Goal: Browse casually

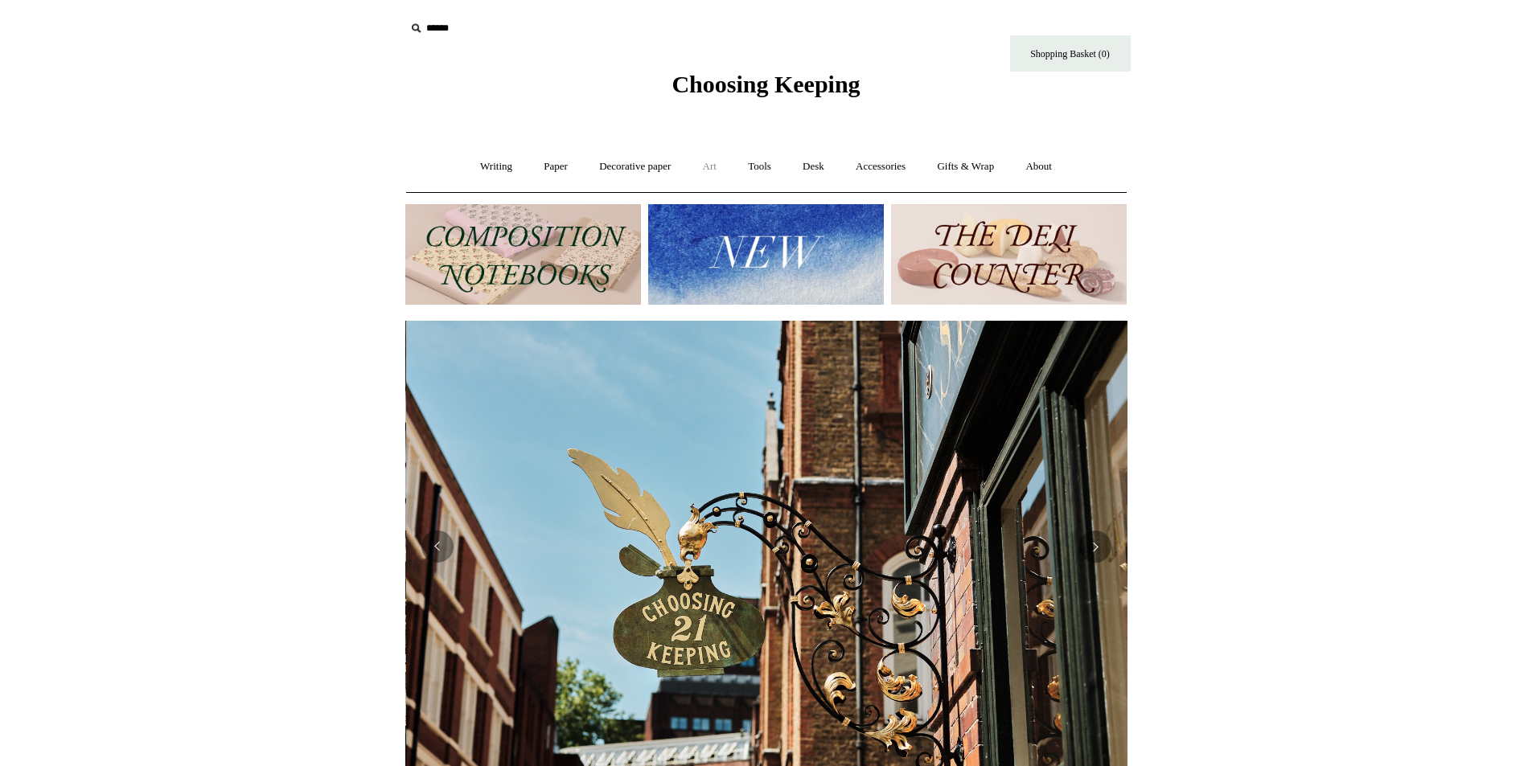
scroll to position [0, 722]
click at [709, 162] on link "Art +" at bounding box center [709, 167] width 43 height 43
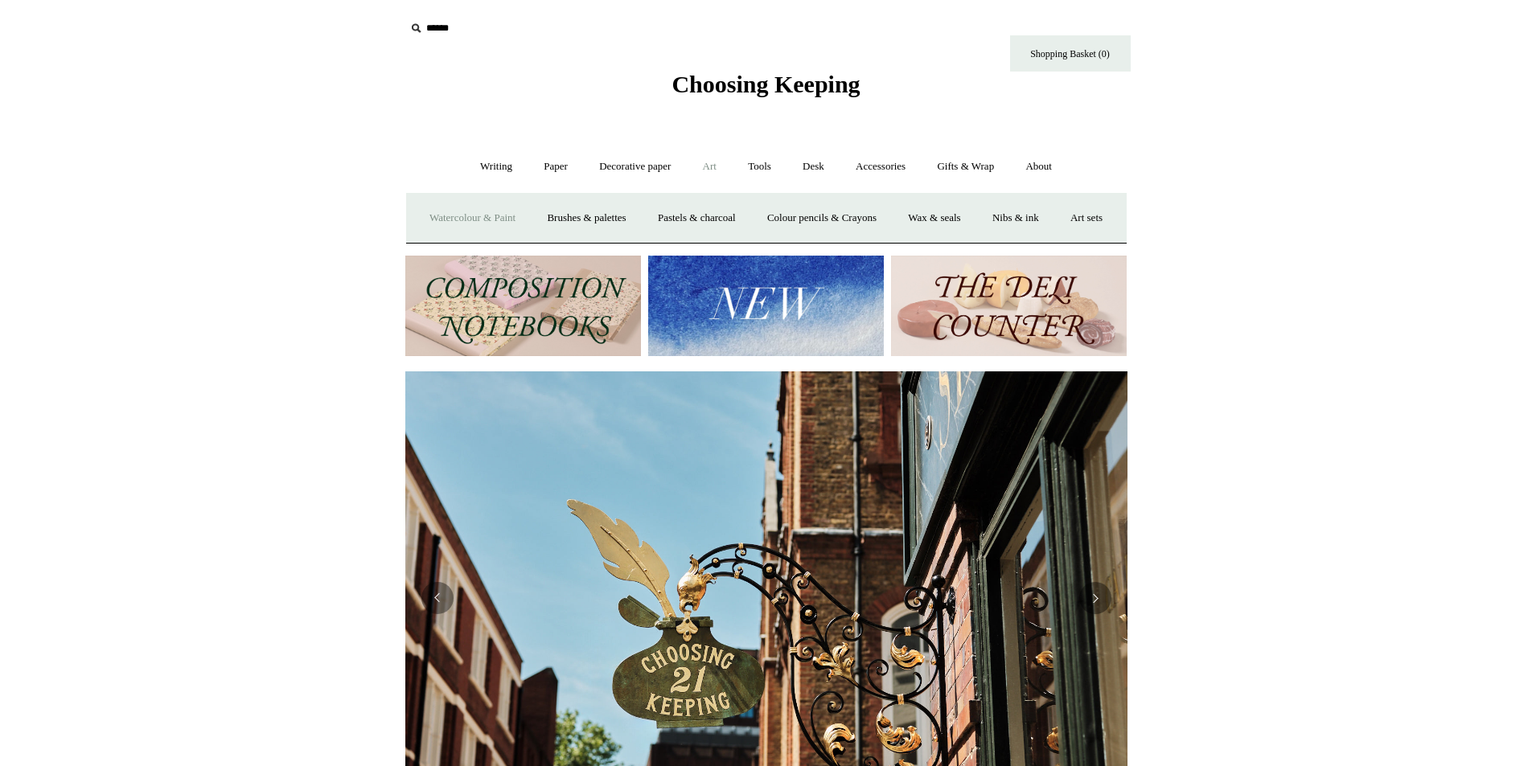
click at [494, 220] on link "Watercolour & Paint" at bounding box center [472, 218] width 115 height 43
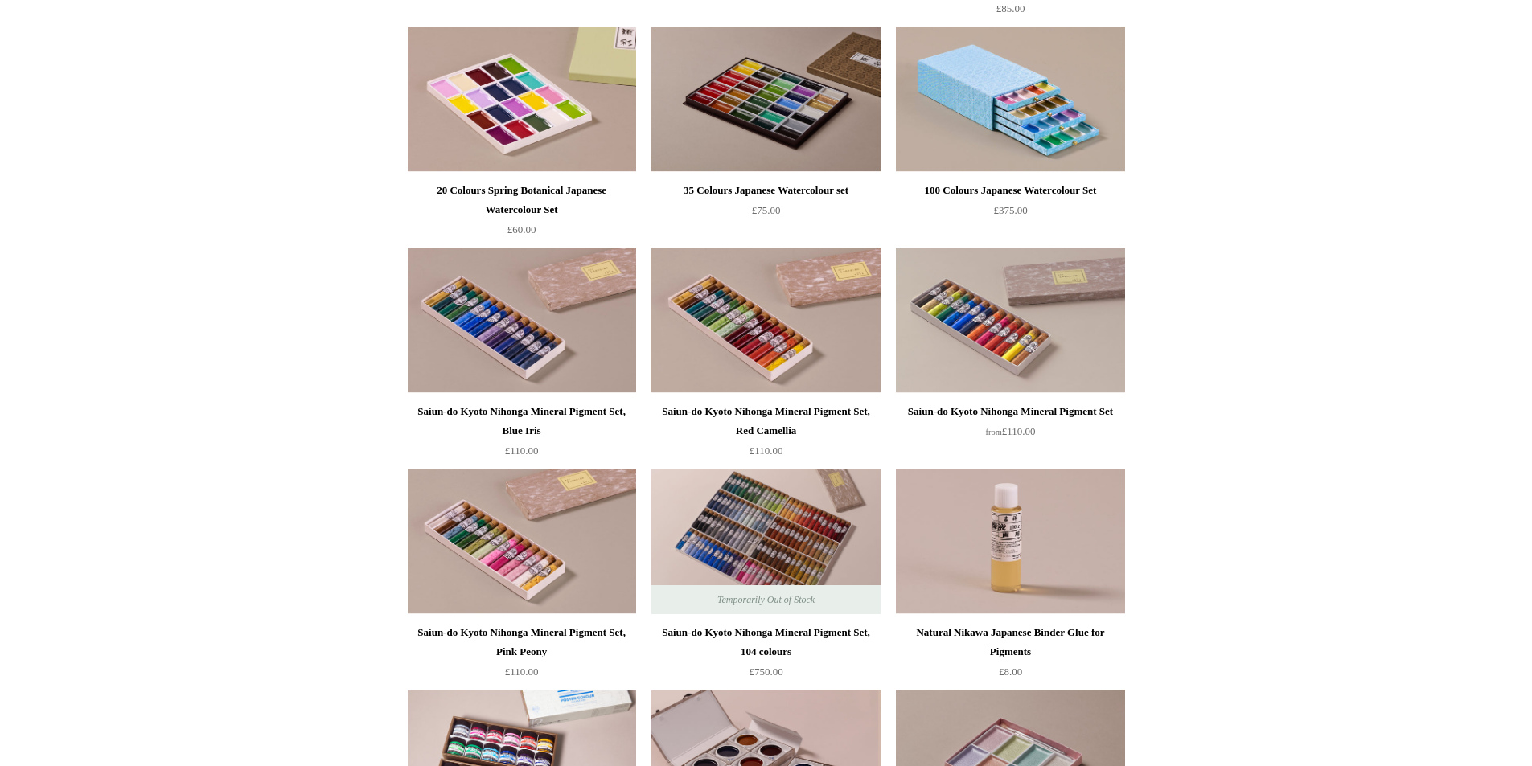
scroll to position [1287, 0]
click at [441, 417] on div "Saiun-do Kyoto Nihonga Mineral Pigment Set, Blue Iris" at bounding box center [522, 422] width 220 height 39
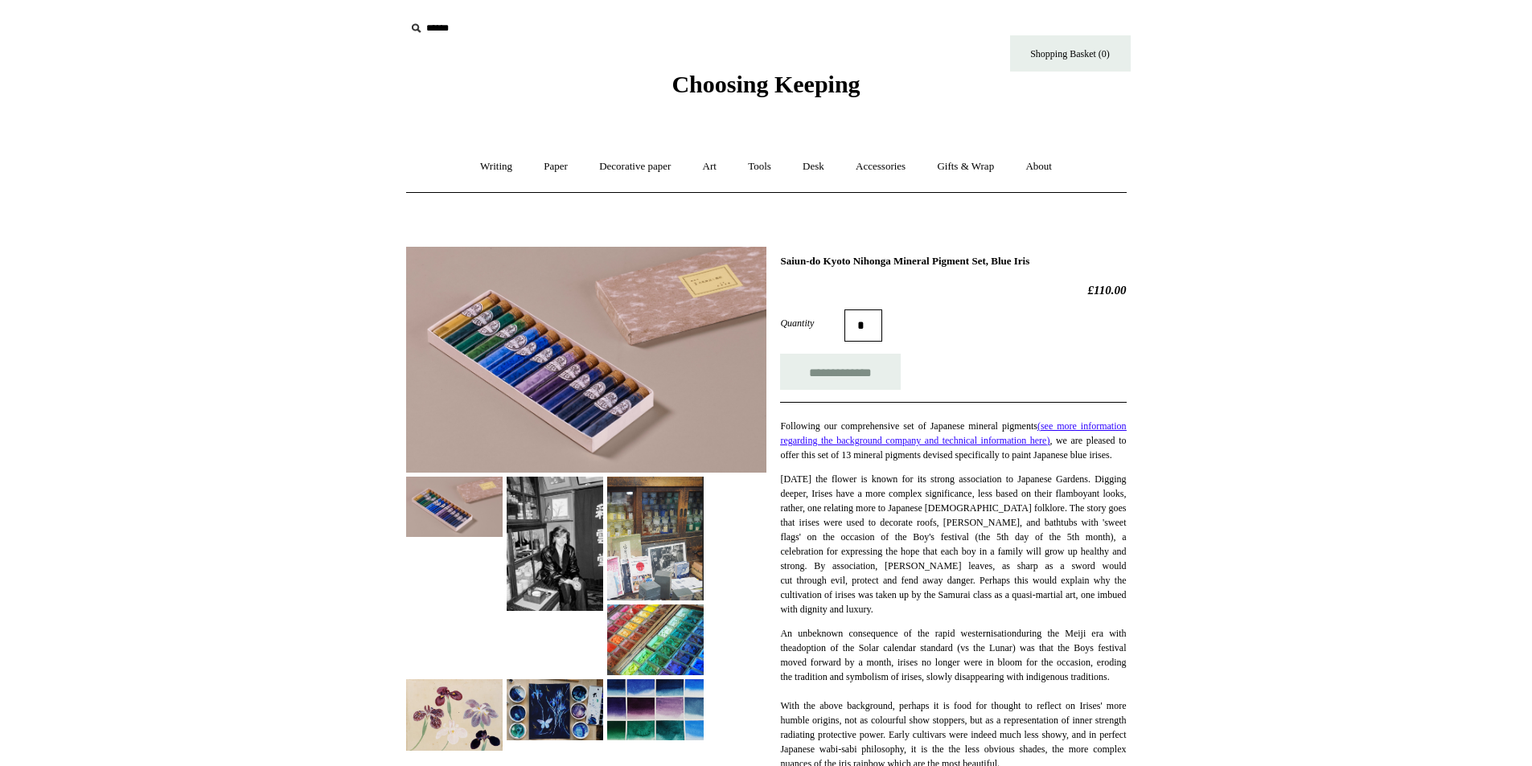
drag, startPoint x: 782, startPoint y: 258, endPoint x: 1078, endPoint y: 249, distance: 296.0
copy h1 "Saiun-do Kyoto Nihonga Mineral Pigment Set, Blue Iris"
click at [901, 261] on h1 "Saiun-do Kyoto Nihonga Mineral Pigment Set, Blue Iris" at bounding box center [953, 261] width 346 height 13
drag, startPoint x: 1023, startPoint y: 259, endPoint x: 962, endPoint y: 261, distance: 60.4
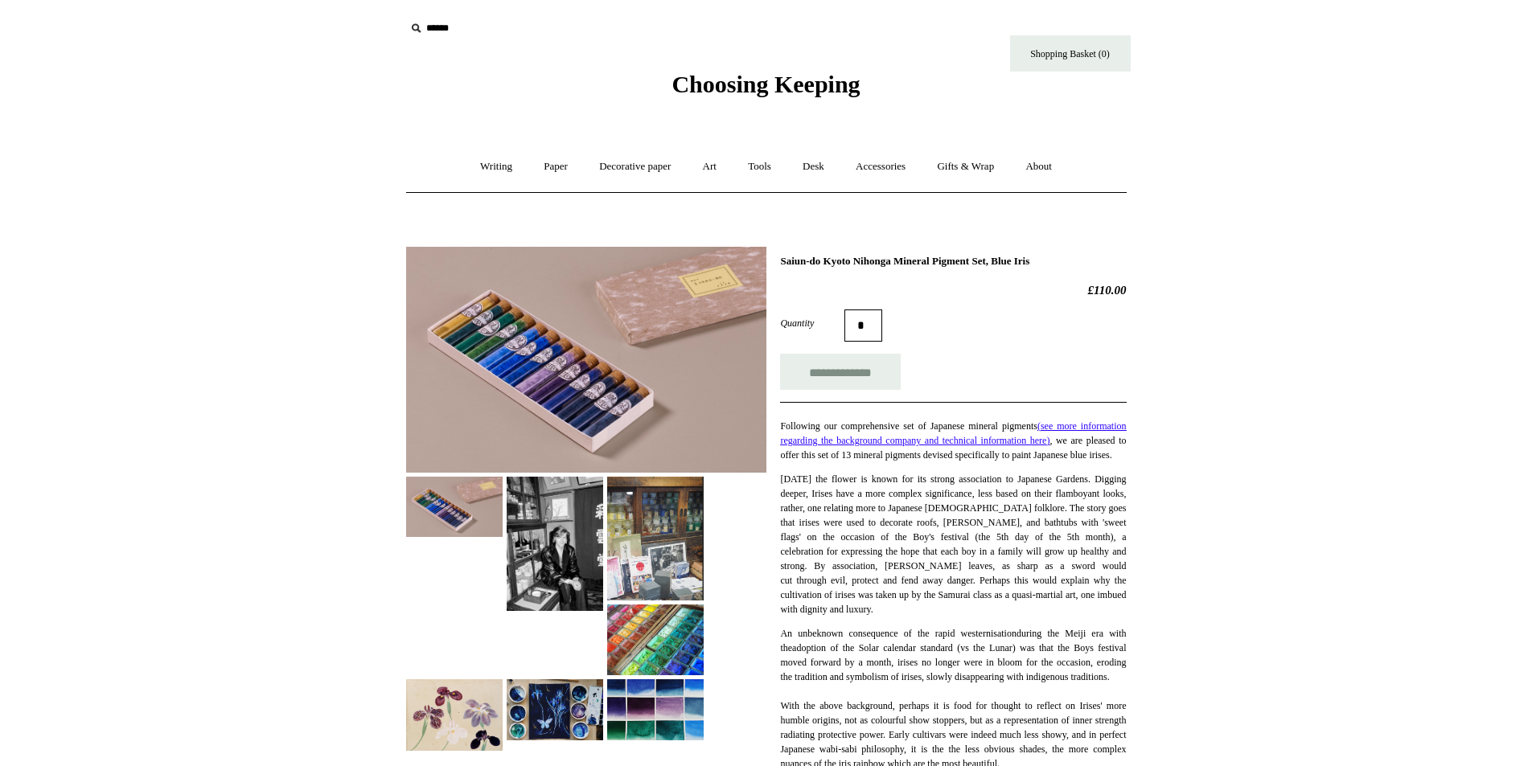
click at [962, 261] on h1 "Saiun-do Kyoto Nihonga Mineral Pigment Set, Blue Iris" at bounding box center [953, 261] width 346 height 13
click at [967, 257] on h1 "Saiun-do Kyoto Nihonga Mineral Pigment Set, Blue Iris" at bounding box center [953, 261] width 346 height 13
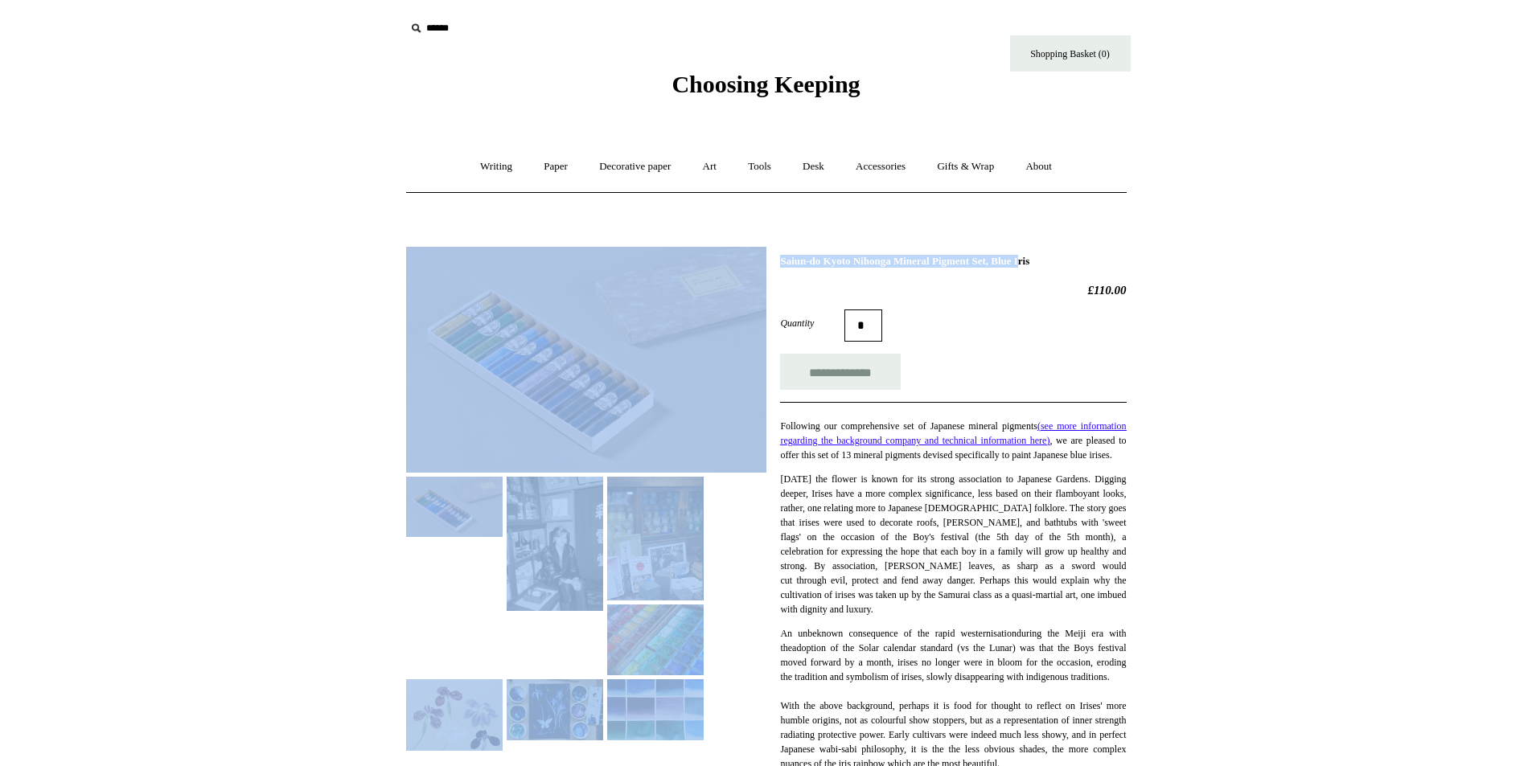
drag, startPoint x: 1004, startPoint y: 257, endPoint x: 714, endPoint y: 261, distance: 290.3
copy div "Saiun-do Kyoto Nihonga Mineral Pigment"
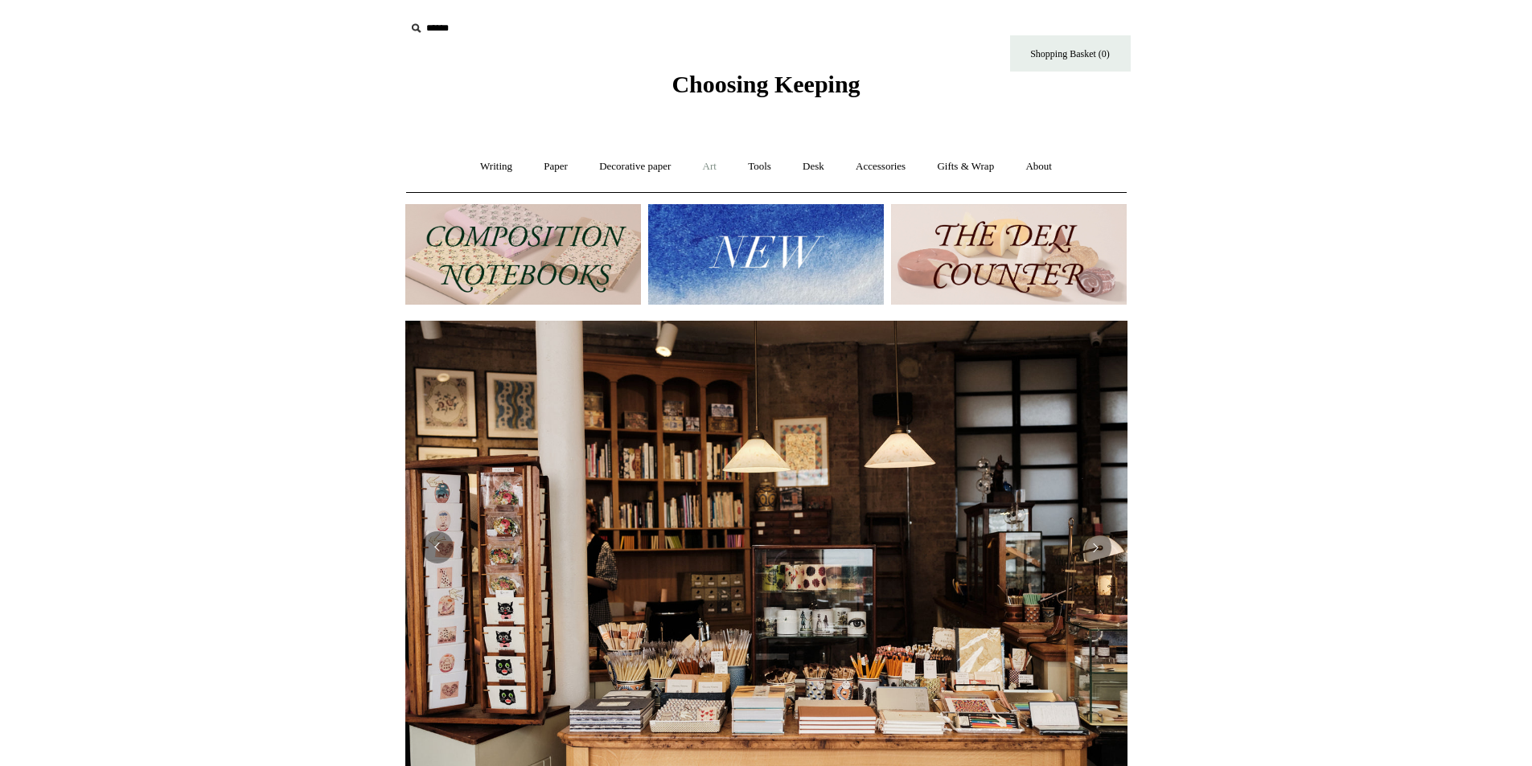
click at [711, 166] on link "Art +" at bounding box center [709, 167] width 43 height 43
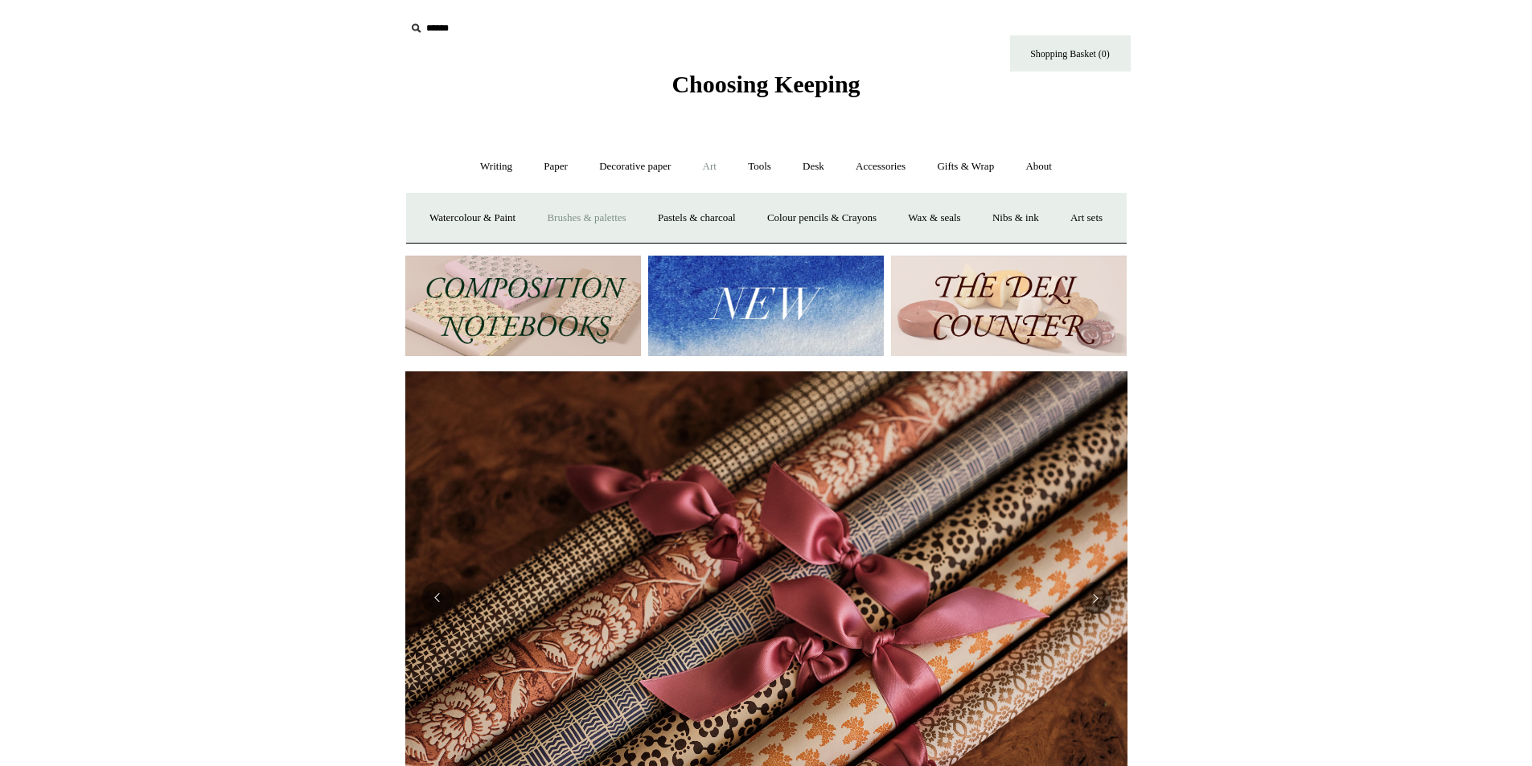
scroll to position [0, 1444]
click at [490, 215] on link "Watercolour & Paint" at bounding box center [472, 218] width 115 height 43
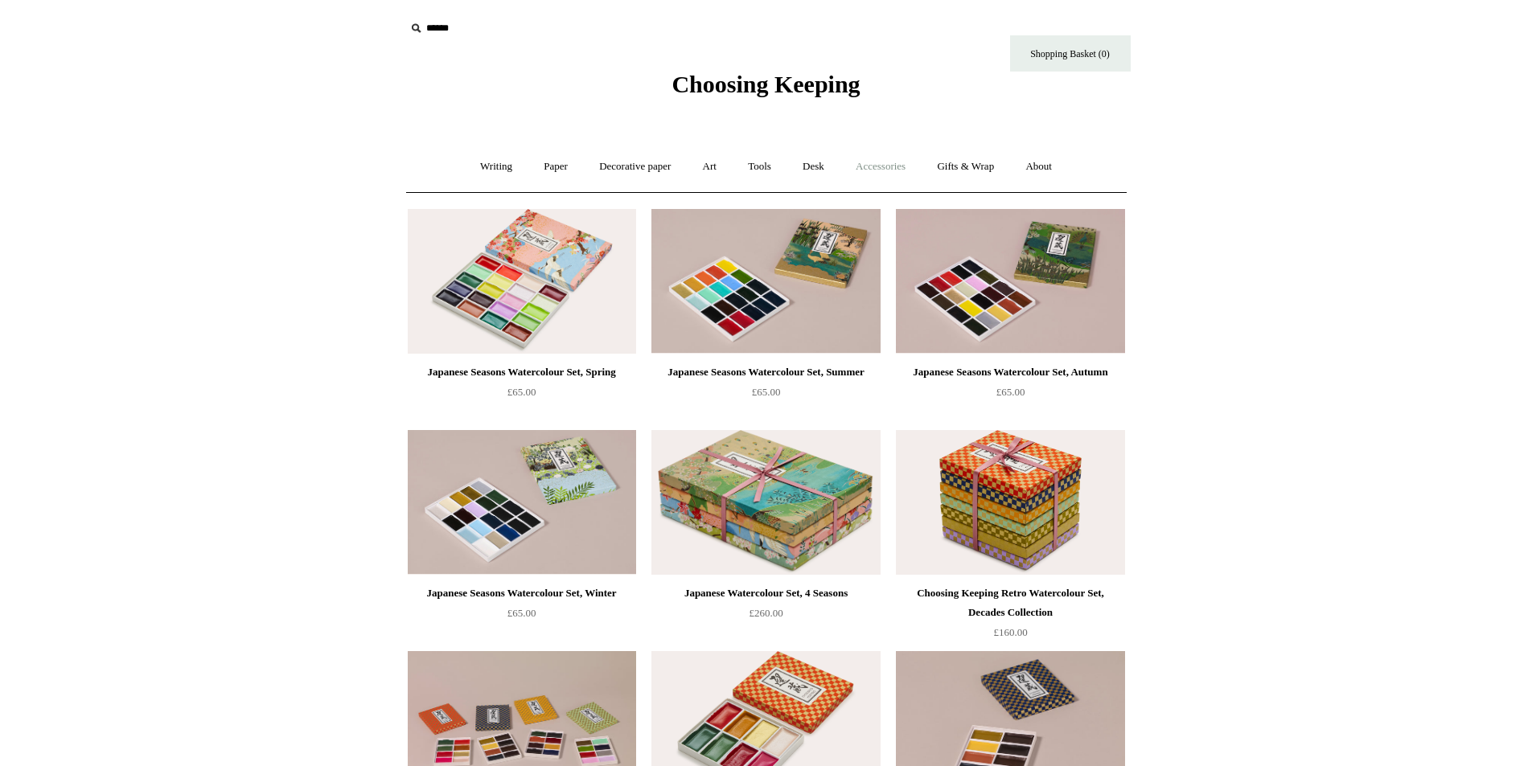
click at [885, 162] on link "Accessories +" at bounding box center [880, 167] width 79 height 43
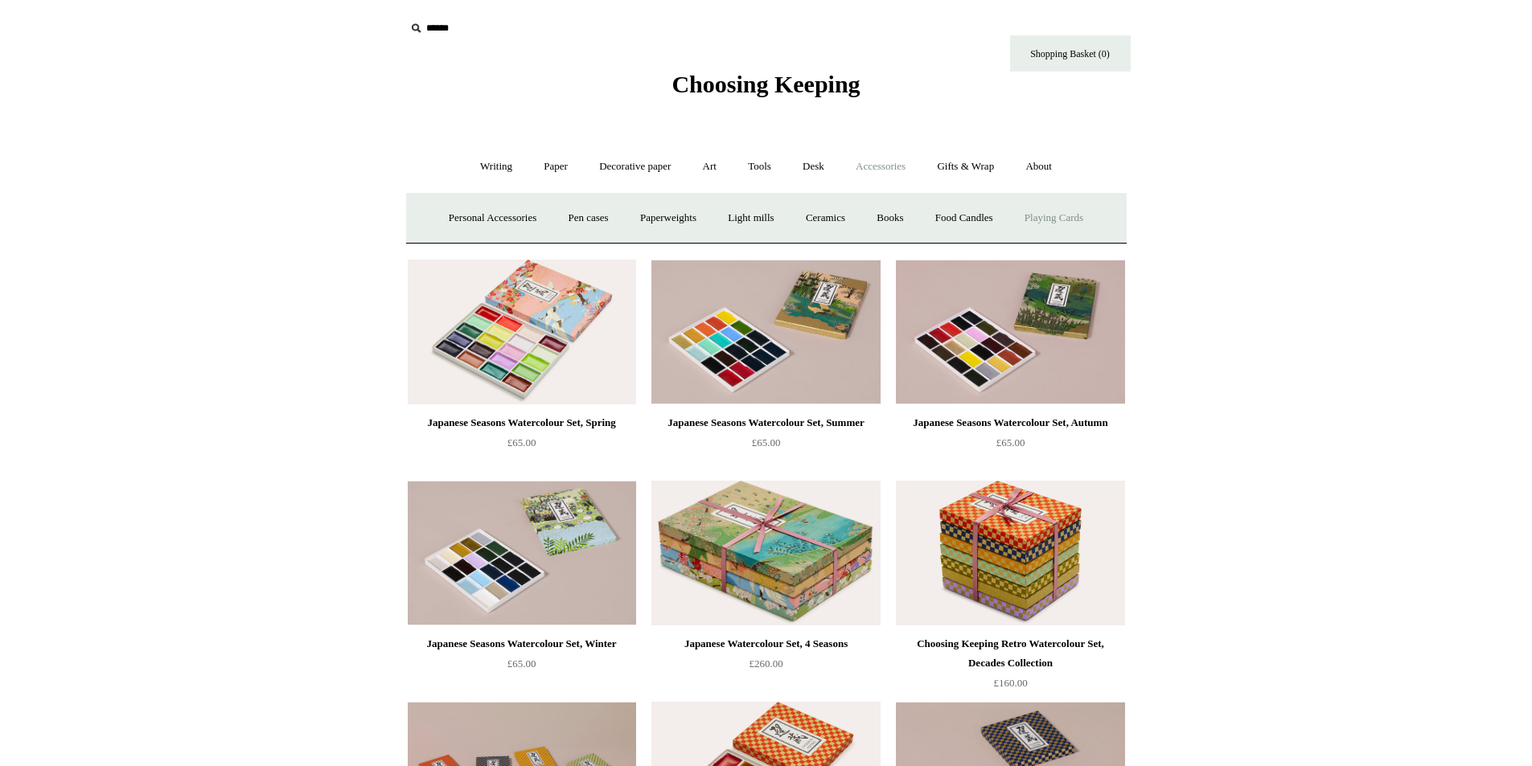
click at [1067, 214] on link "Playing Cards" at bounding box center [1054, 218] width 88 height 43
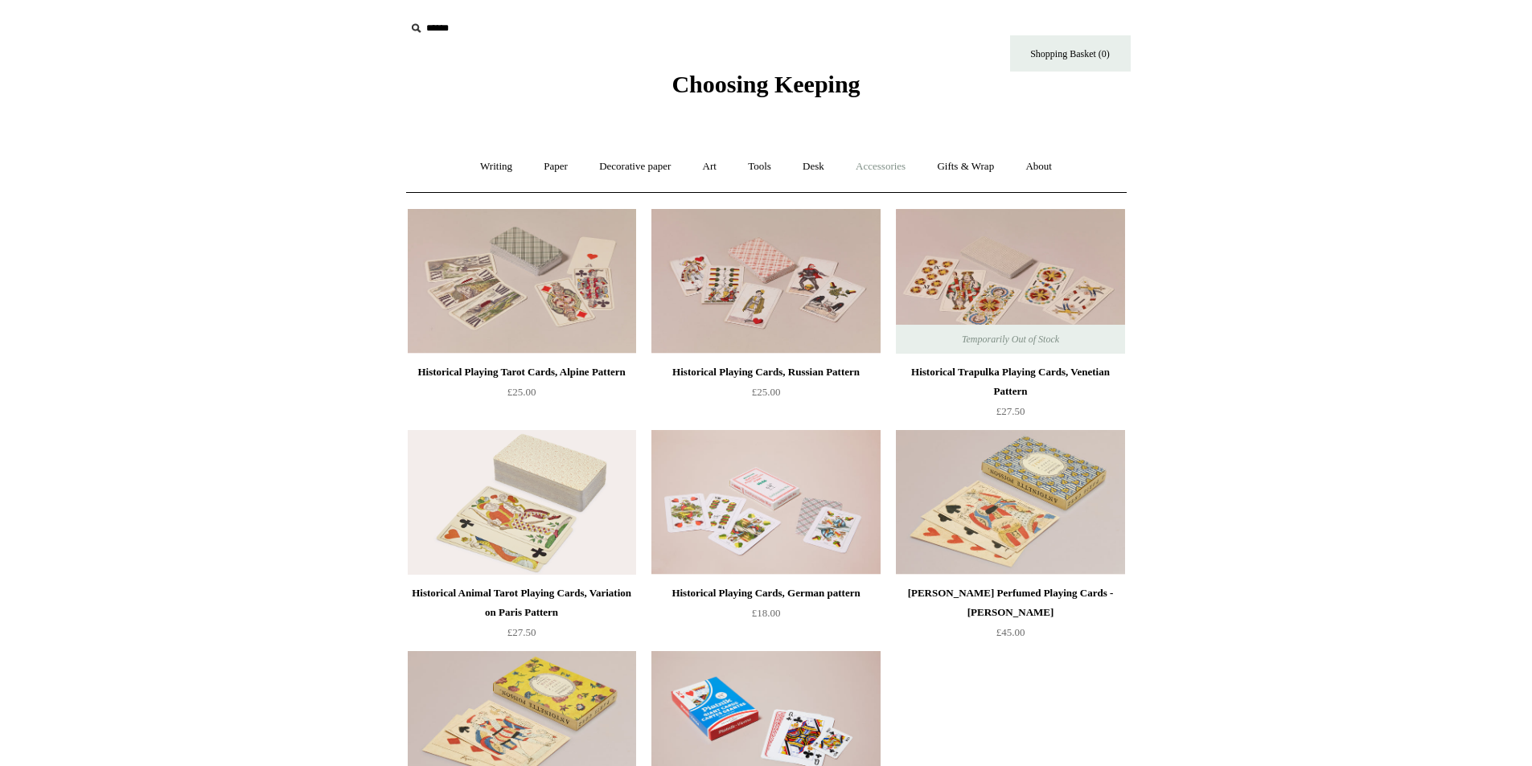
click at [876, 166] on link "Accessories +" at bounding box center [880, 167] width 79 height 43
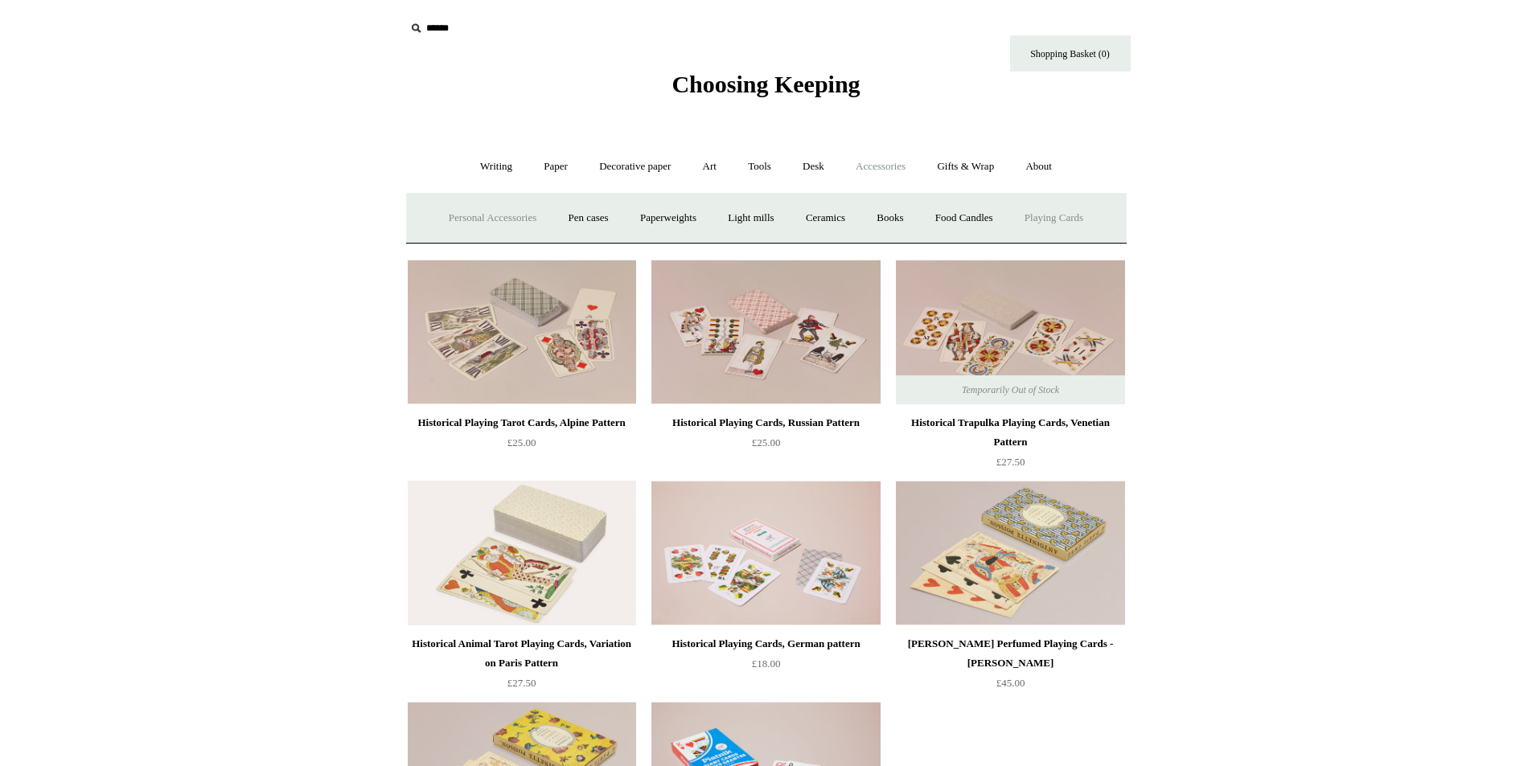
click at [472, 217] on link "Personal Accessories +" at bounding box center [492, 218] width 117 height 43
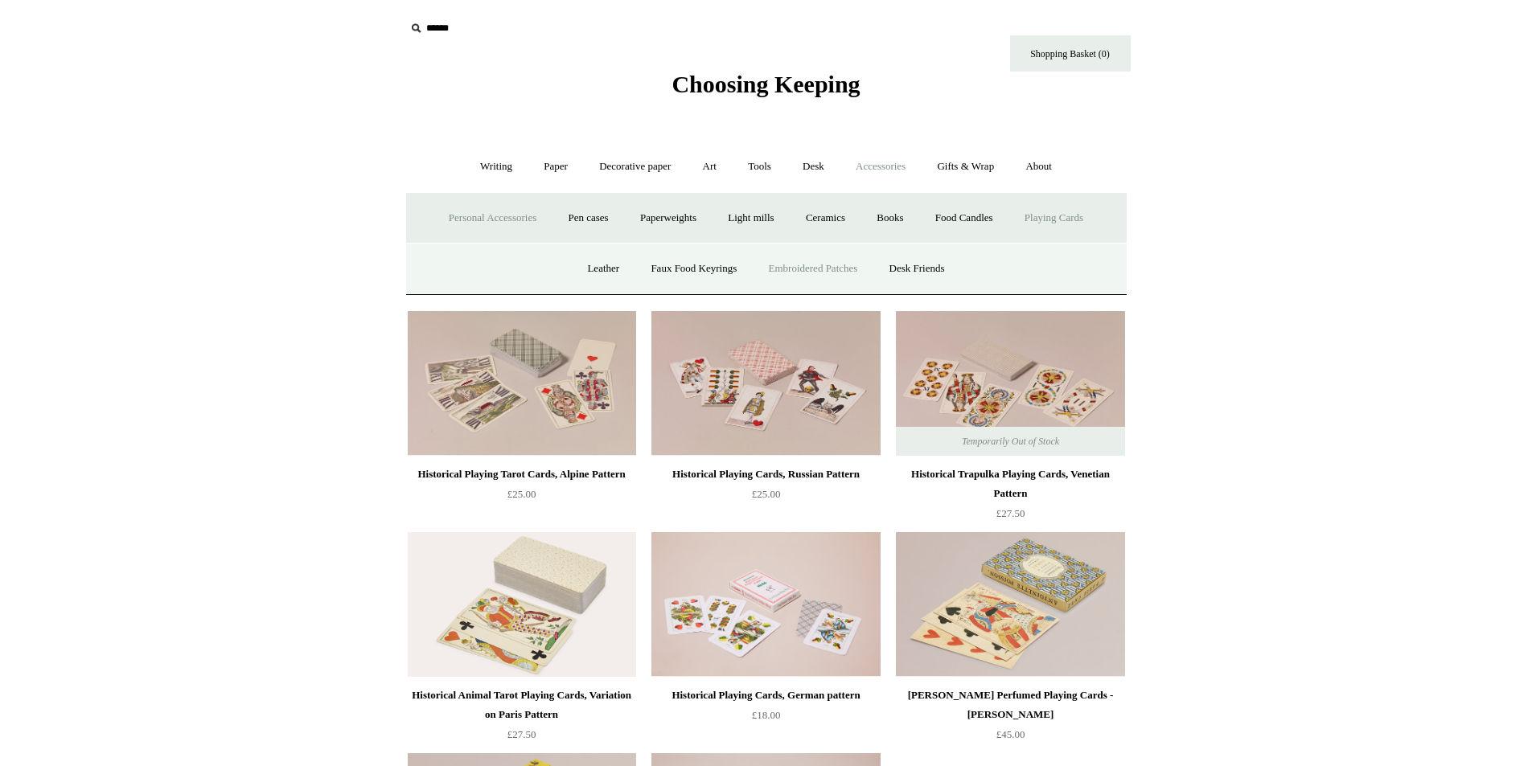
click at [834, 265] on link "Embroidered Patches" at bounding box center [813, 269] width 118 height 43
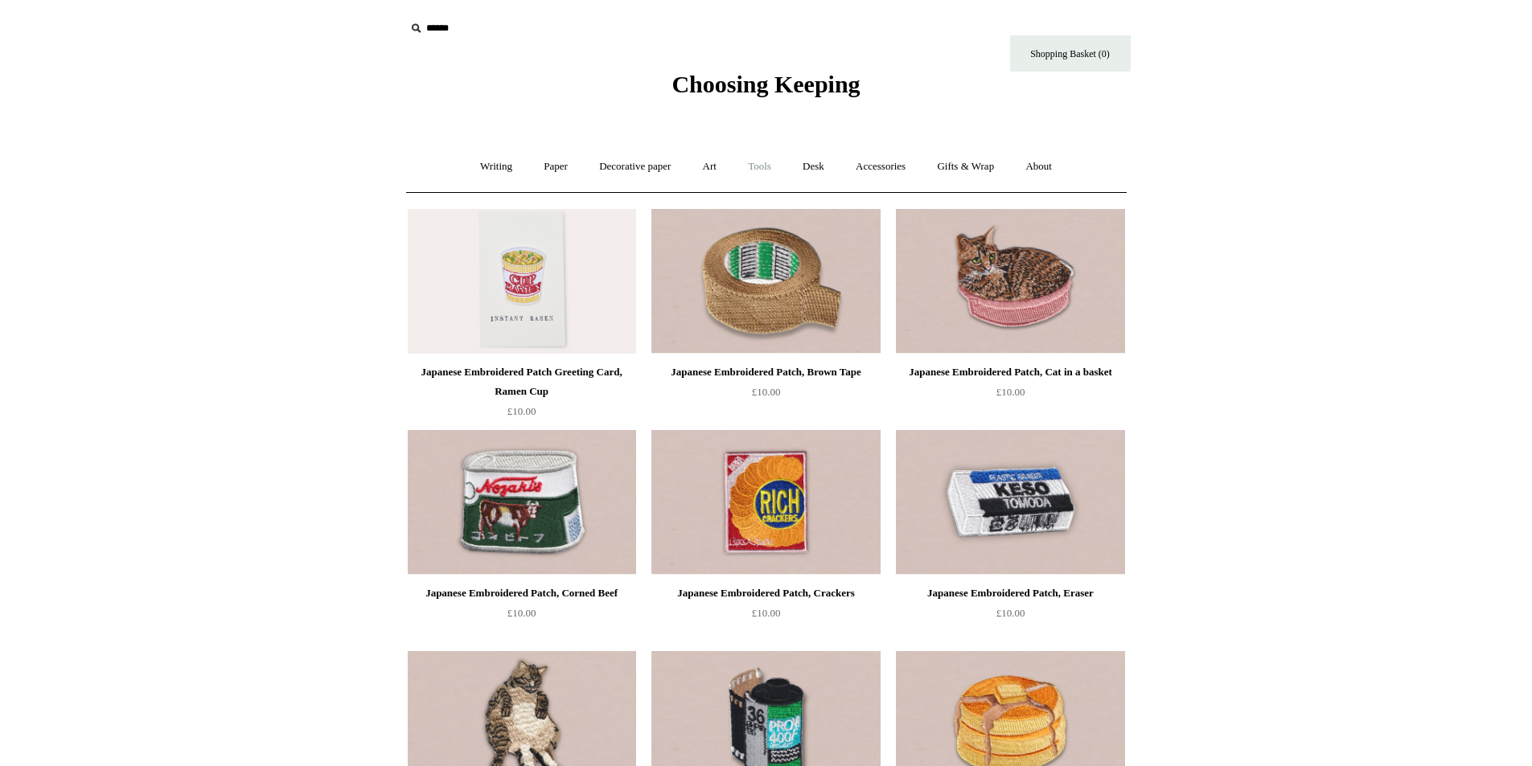
click at [757, 162] on link "Tools +" at bounding box center [759, 167] width 52 height 43
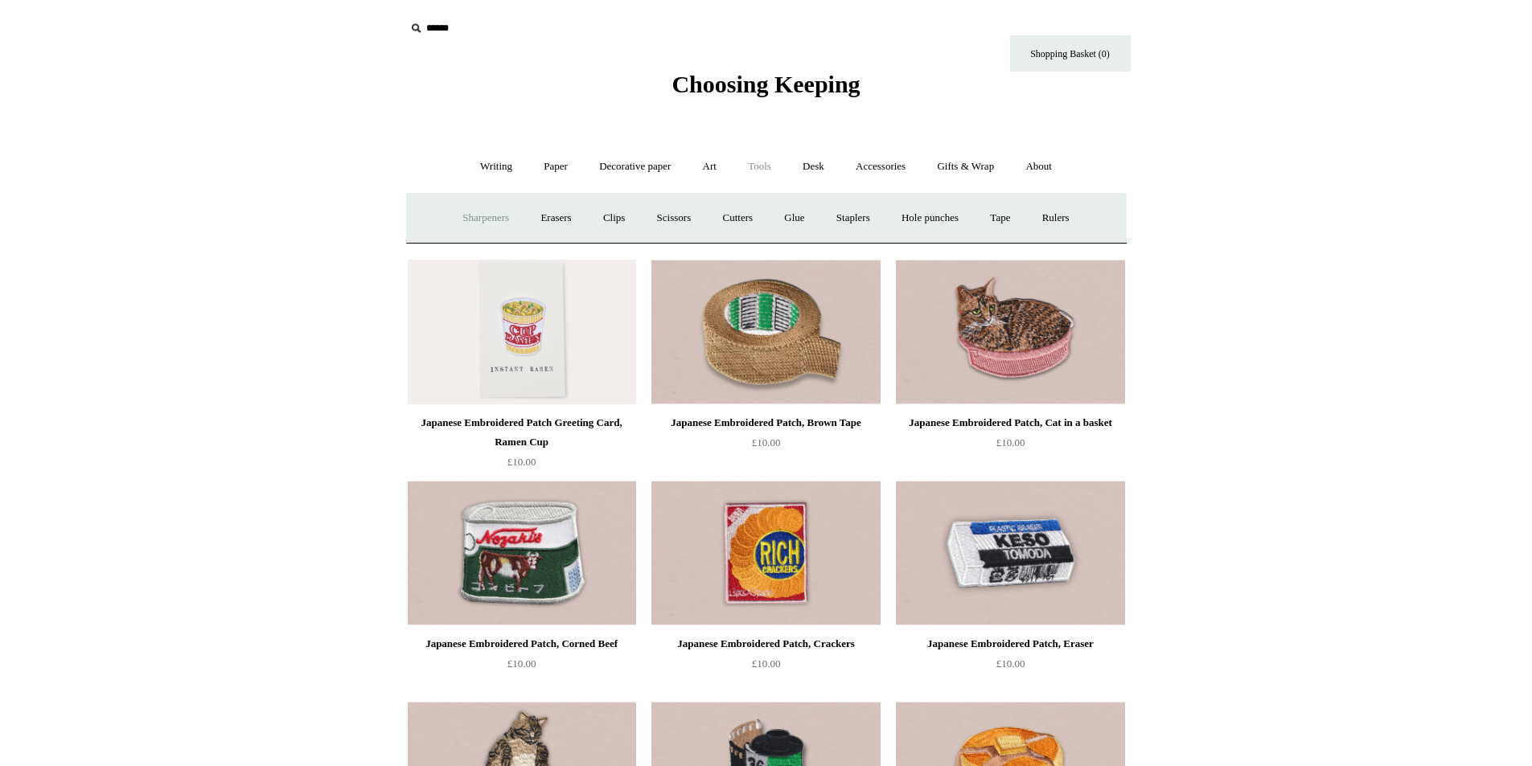
click at [477, 215] on link "Sharpeners" at bounding box center [486, 218] width 76 height 43
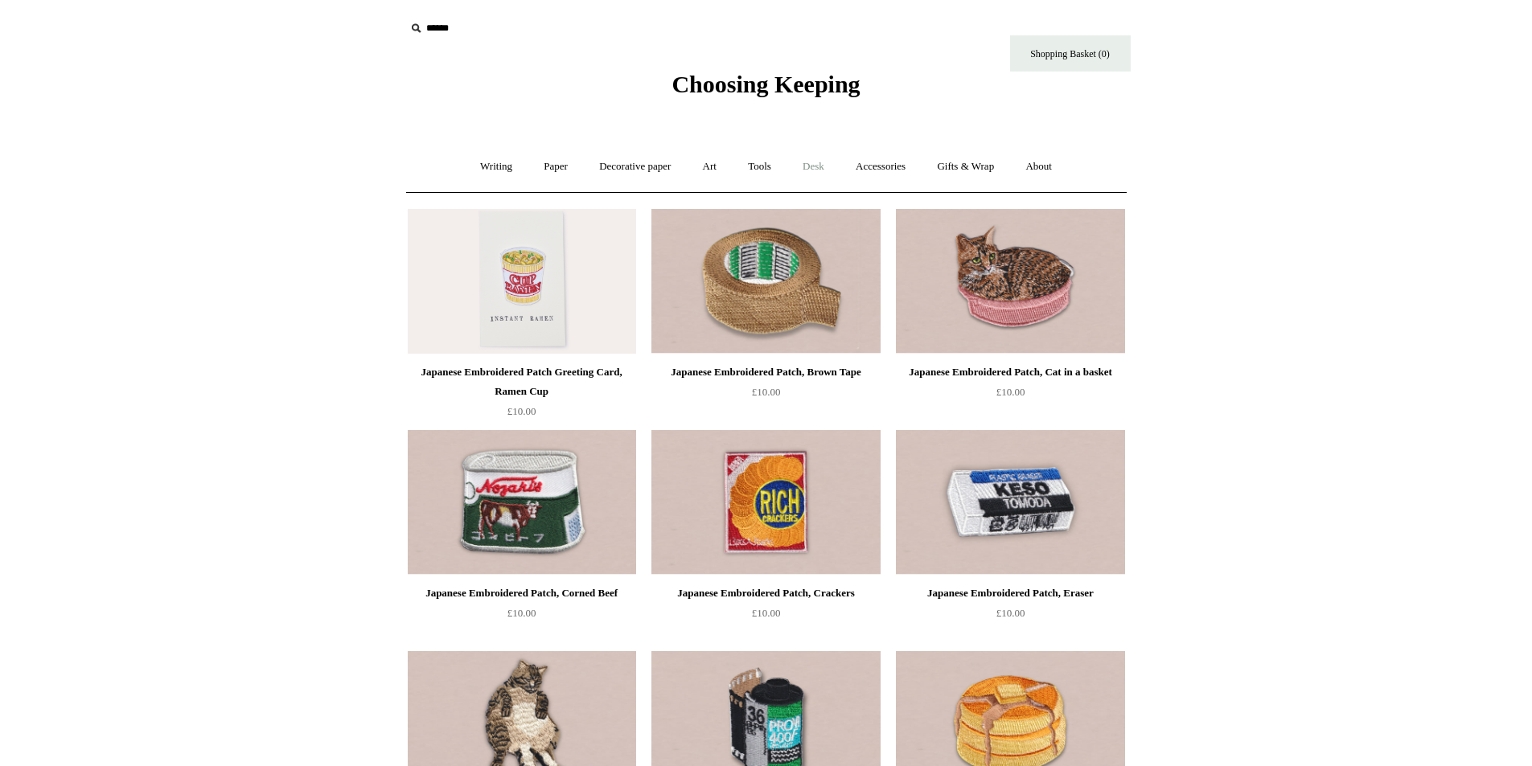
click at [814, 166] on link "Desk +" at bounding box center [813, 167] width 51 height 43
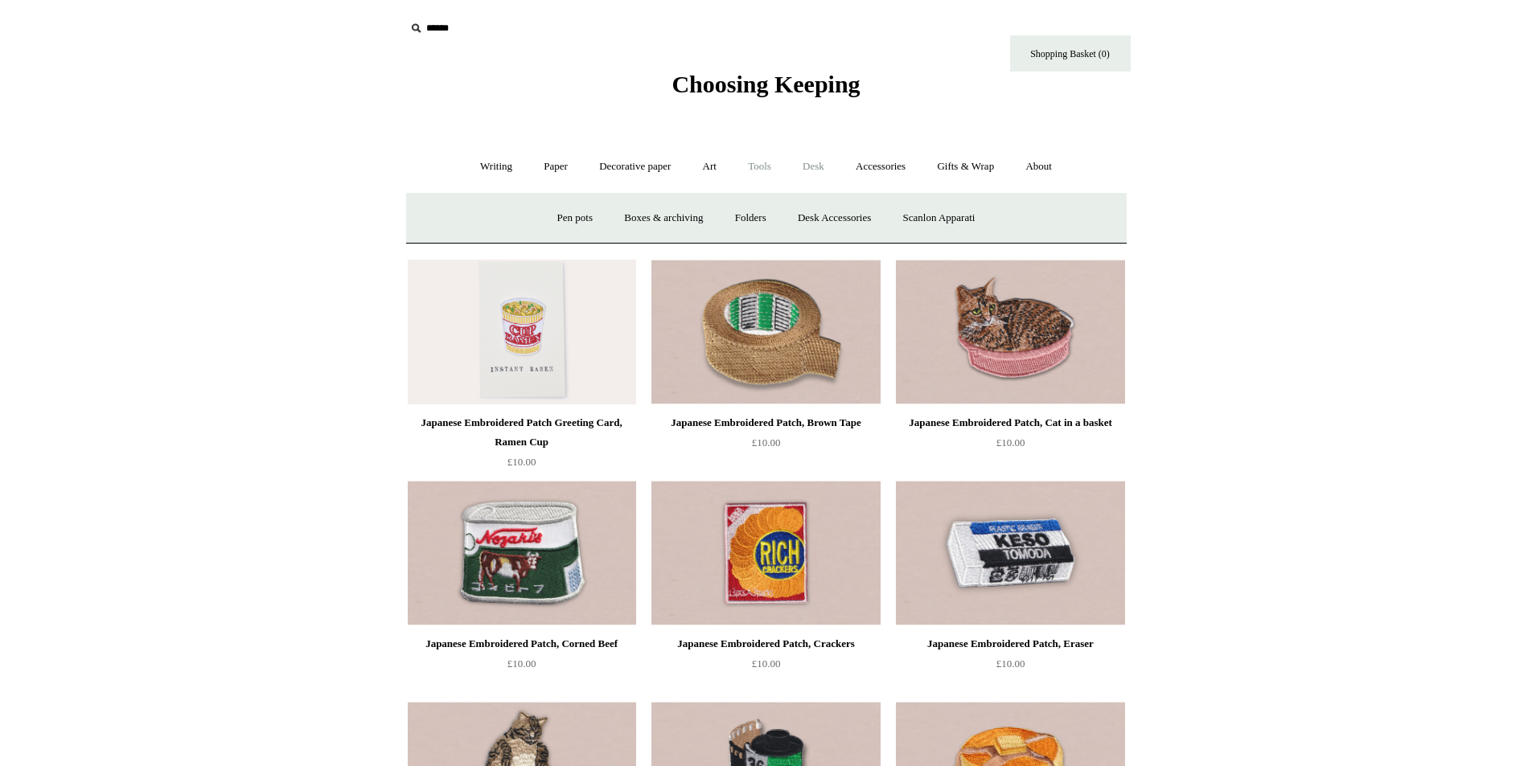
click at [756, 169] on link "Tools +" at bounding box center [759, 167] width 52 height 43
click at [947, 218] on link "Hole punches" at bounding box center [930, 218] width 86 height 43
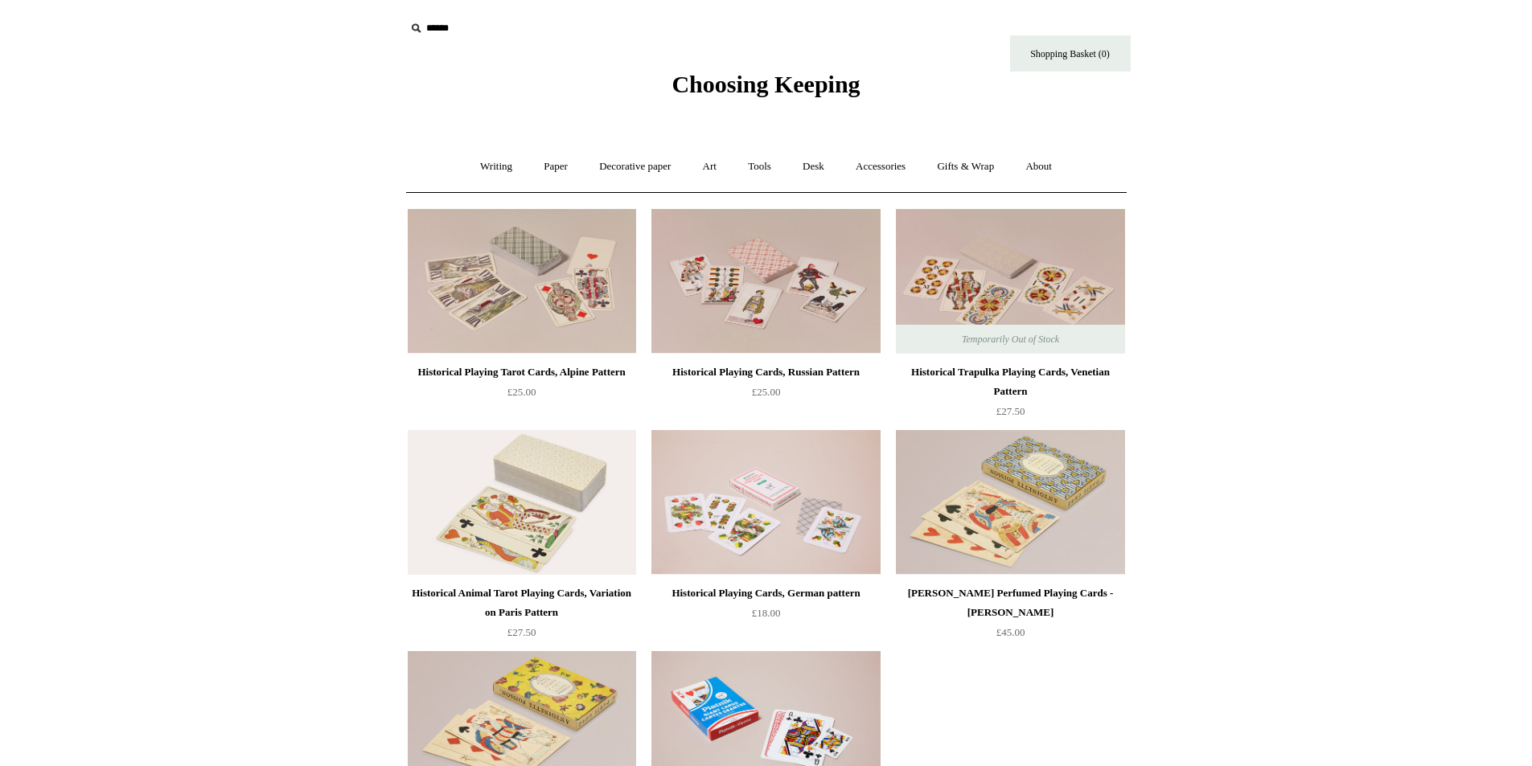
click at [741, 89] on span "Choosing Keeping" at bounding box center [765, 84] width 188 height 27
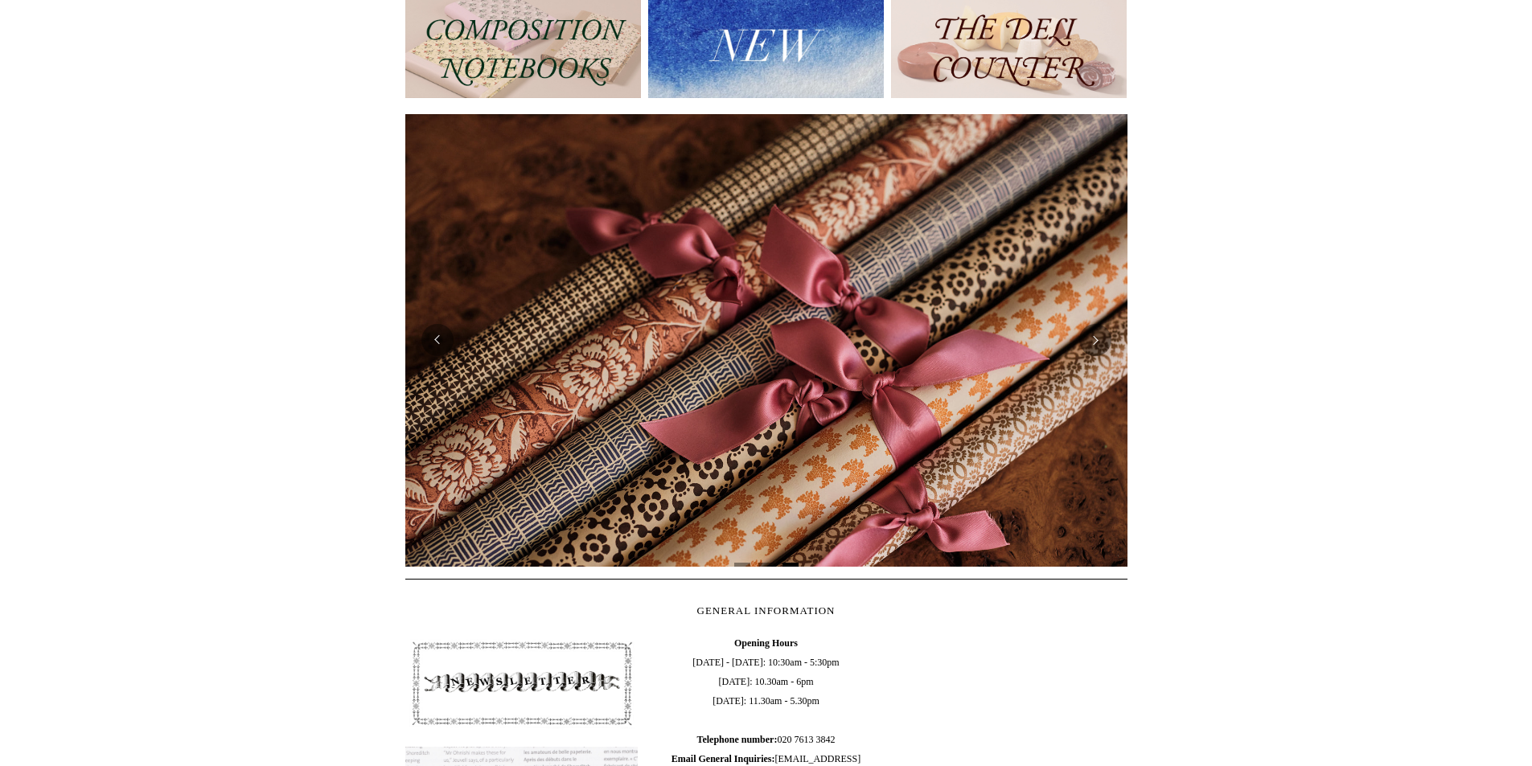
scroll to position [186, 0]
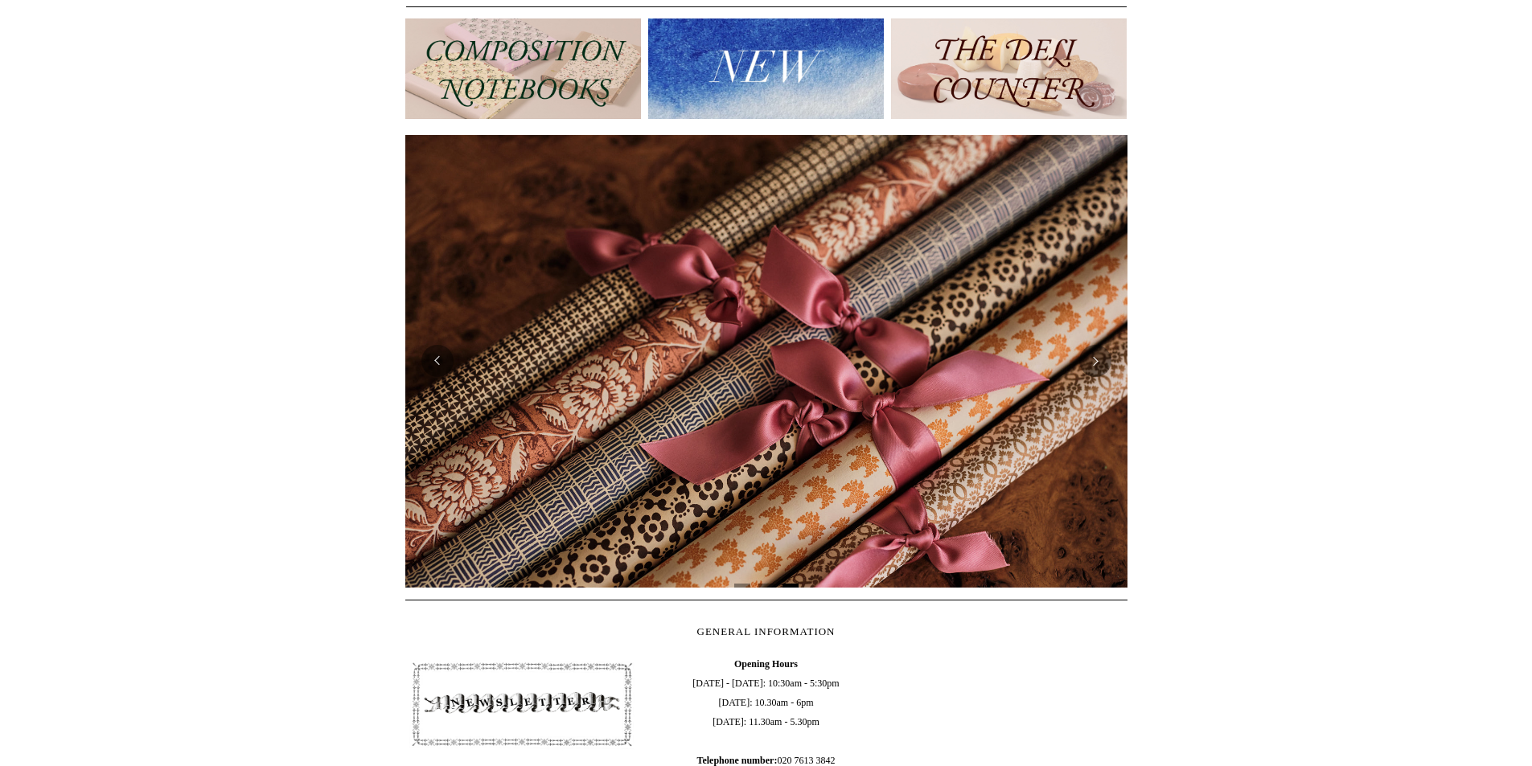
click at [765, 64] on img at bounding box center [766, 68] width 236 height 101
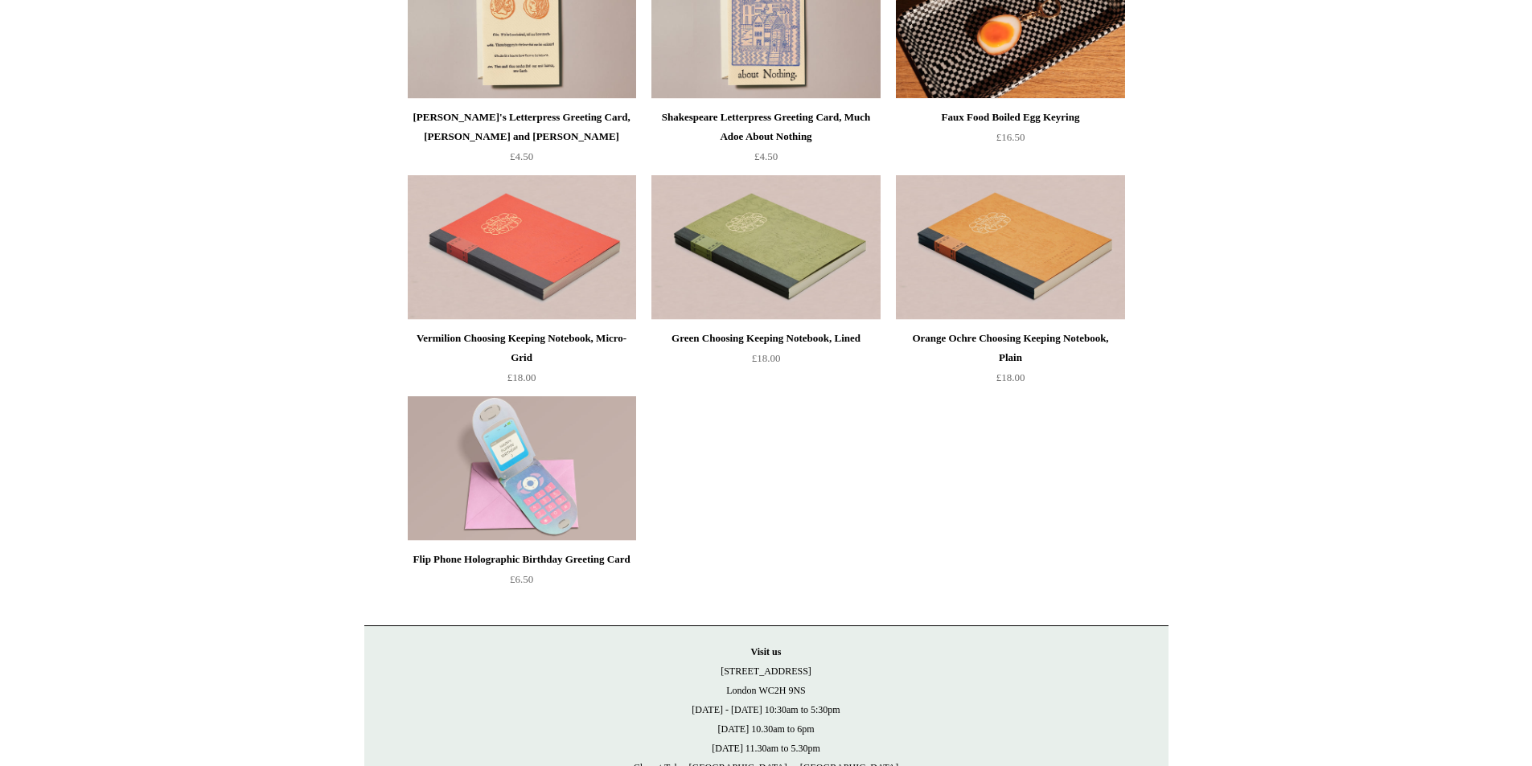
scroll to position [3377, 0]
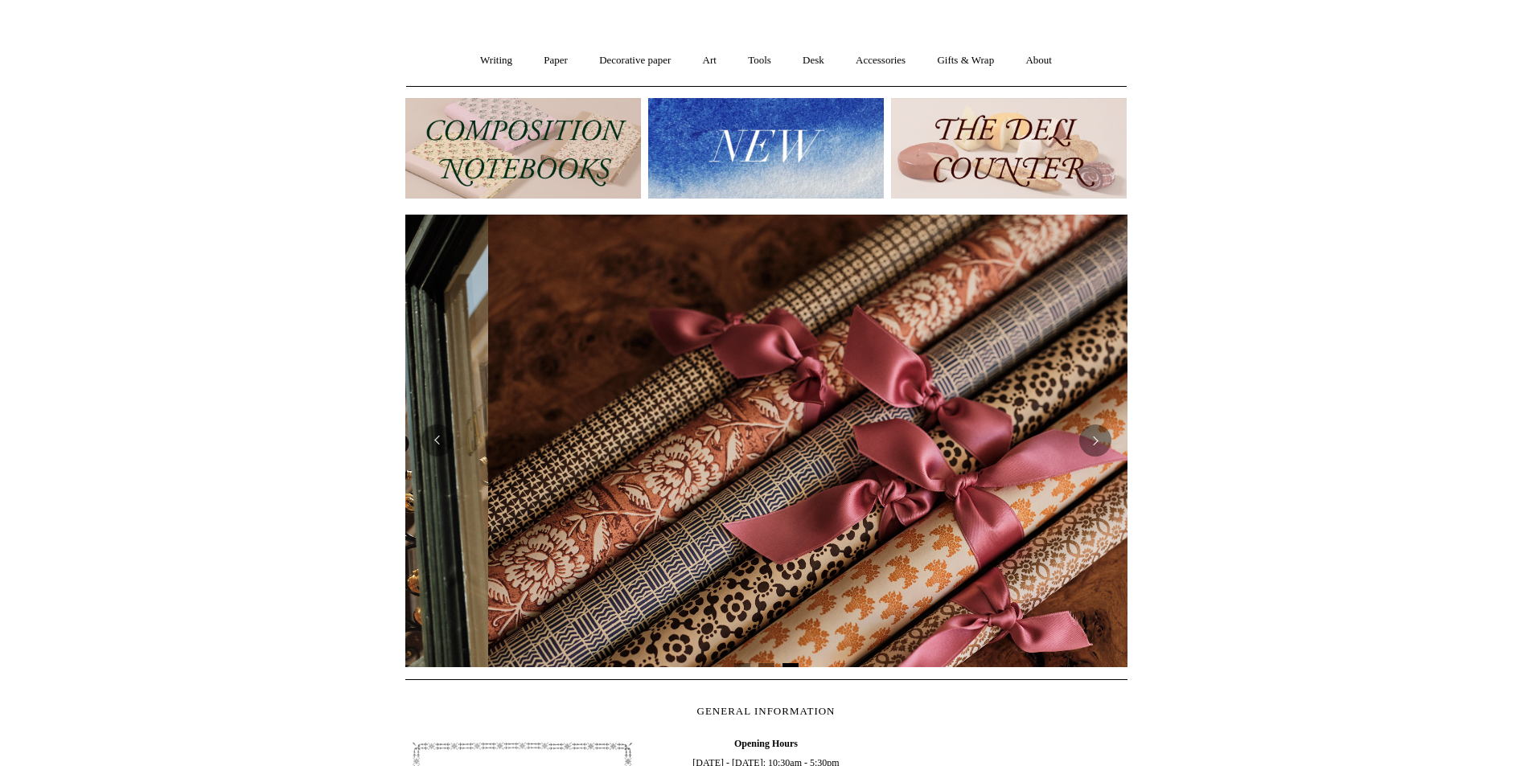
scroll to position [0, 1444]
